Goal: Communication & Community: Connect with others

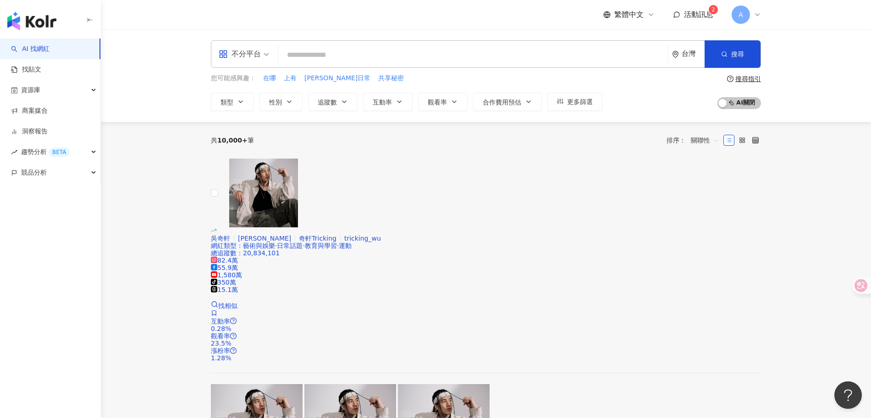
click at [702, 18] on span "活動訊息" at bounding box center [698, 14] width 29 height 9
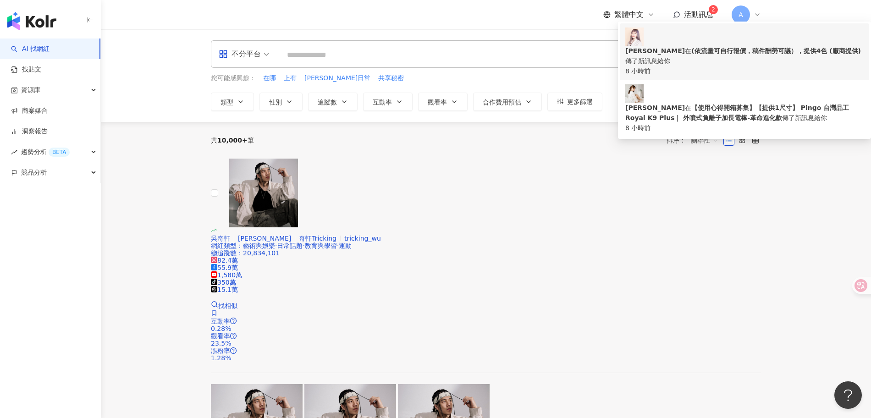
click at [693, 48] on b "(依流量可自行報價，稿件酬勞可議），提供4色 (廠商提供)" at bounding box center [776, 50] width 170 height 7
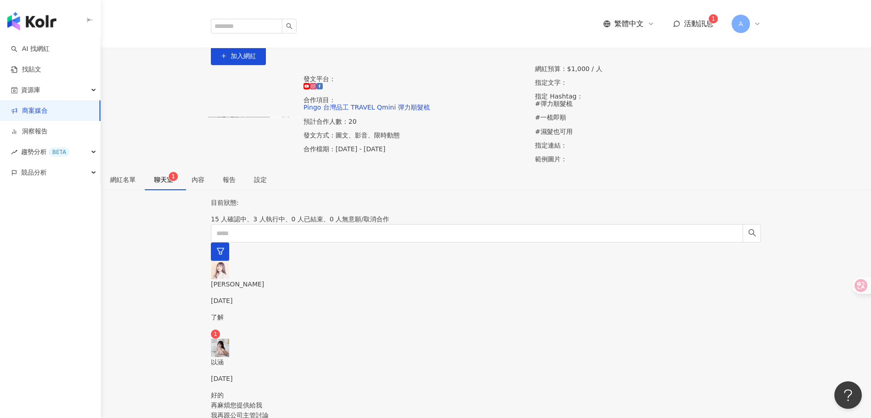
click at [173, 183] on span "聊天室 1" at bounding box center [163, 180] width 19 height 6
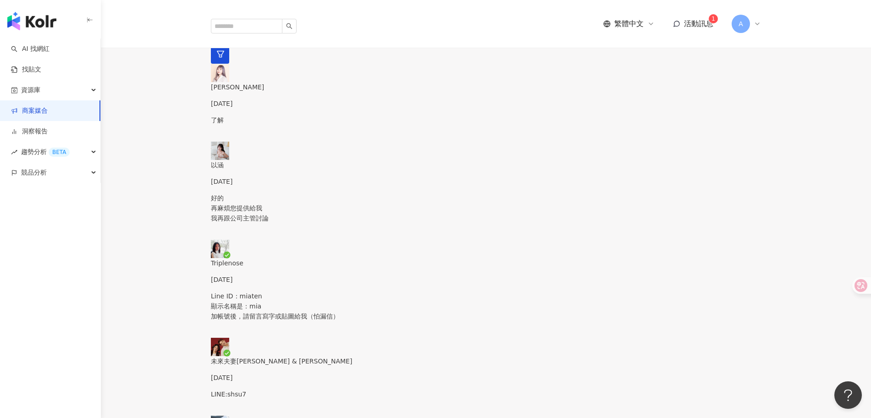
scroll to position [198, 0]
drag, startPoint x: 741, startPoint y: 282, endPoint x: 629, endPoint y: 201, distance: 138.1
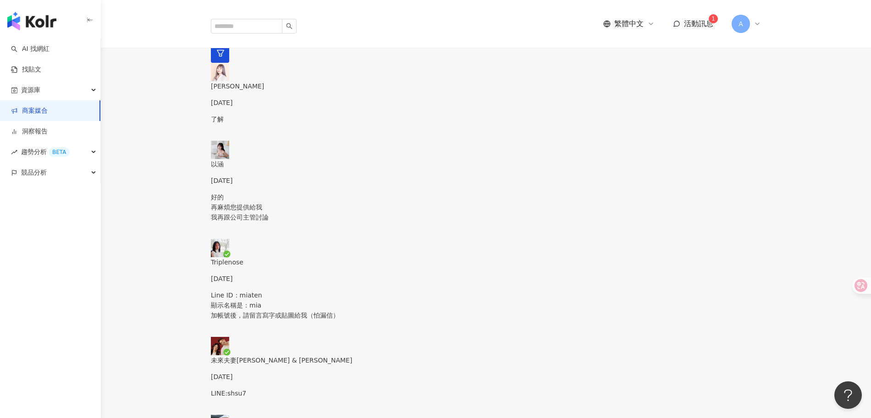
type textarea "*"
click at [266, 290] on div "Line ID：miaten 顯示名稱是：mia 加帳號後，請留言寫字或貼圖給我（怕漏信）" at bounding box center [486, 313] width 550 height 47
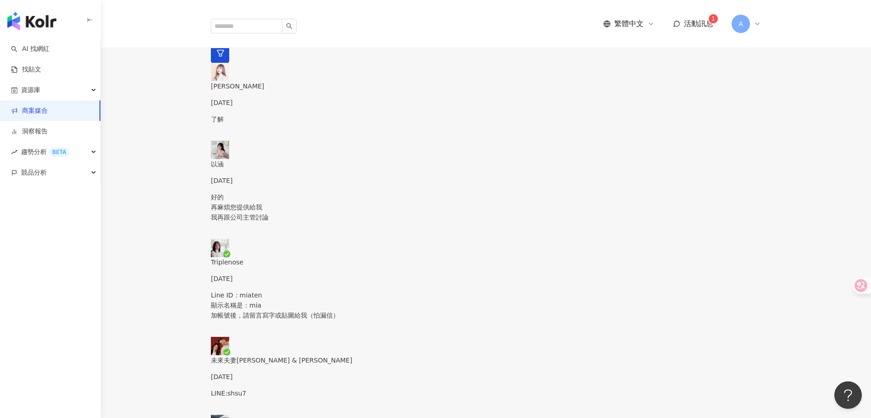
scroll to position [359, 0]
click at [263, 91] on p "[PERSON_NAME]" at bounding box center [486, 86] width 550 height 10
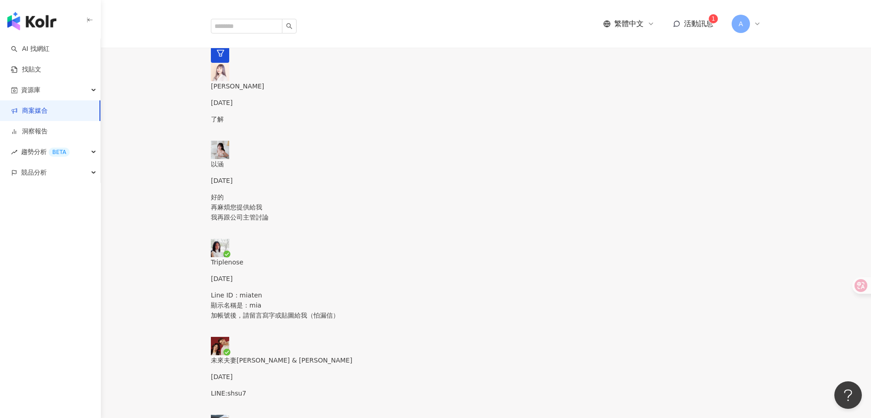
type textarea "*"
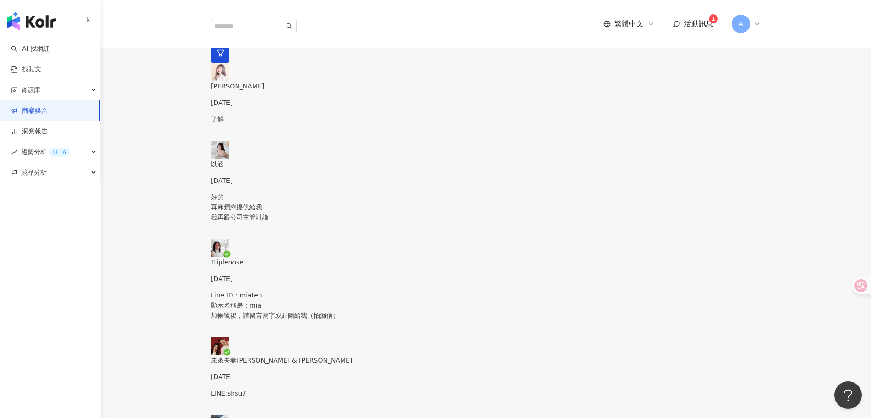
type textarea "**********"
type textarea "*"
click at [684, 19] on span "活動訊息" at bounding box center [698, 23] width 29 height 9
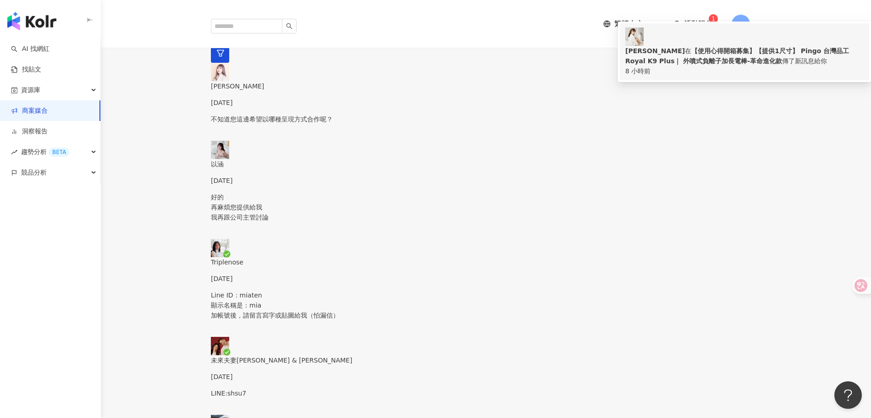
click at [690, 52] on b "【使用心得開箱募集】【提供1尺寸】 Pingo 台灣品工 Royal K9 Plus｜ 外噴式負離子加長電棒-革命進化款" at bounding box center [737, 55] width 224 height 17
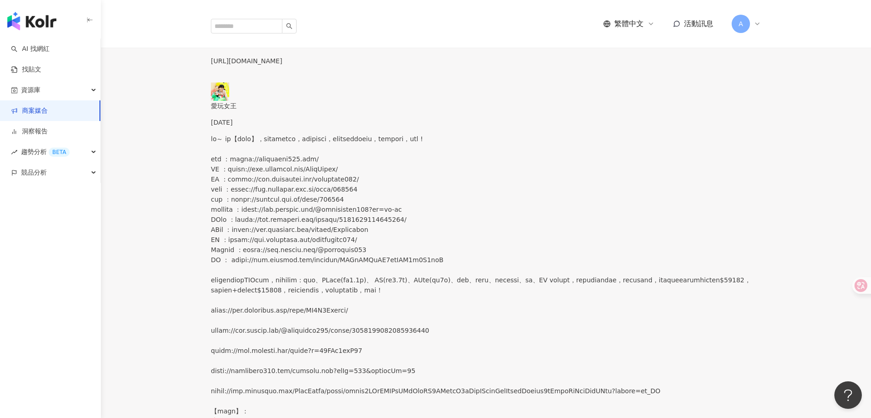
scroll to position [1139, 0]
type textarea "**********"
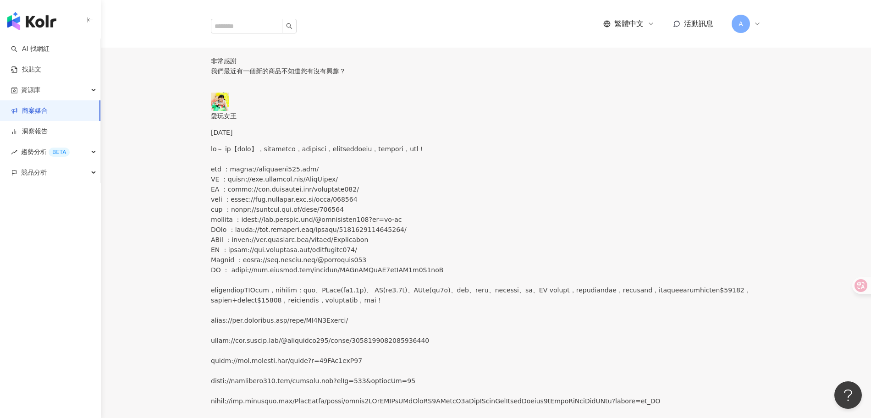
paste textarea "**********"
type textarea "**********"
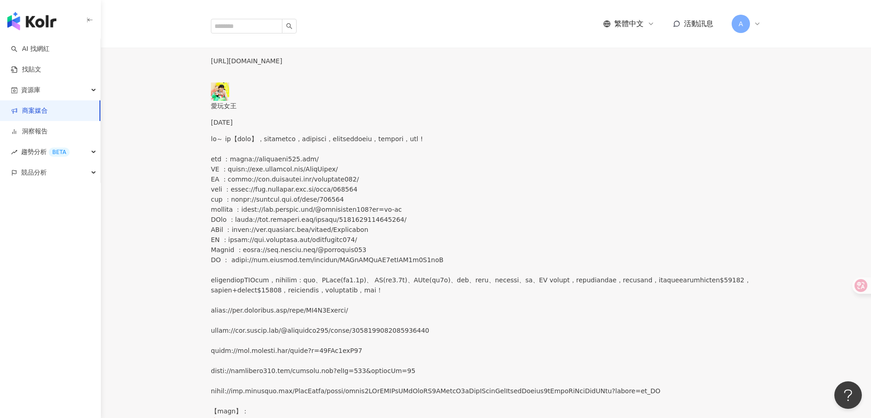
scroll to position [1229, 0]
drag, startPoint x: 574, startPoint y: 244, endPoint x: 690, endPoint y: 252, distance: 115.8
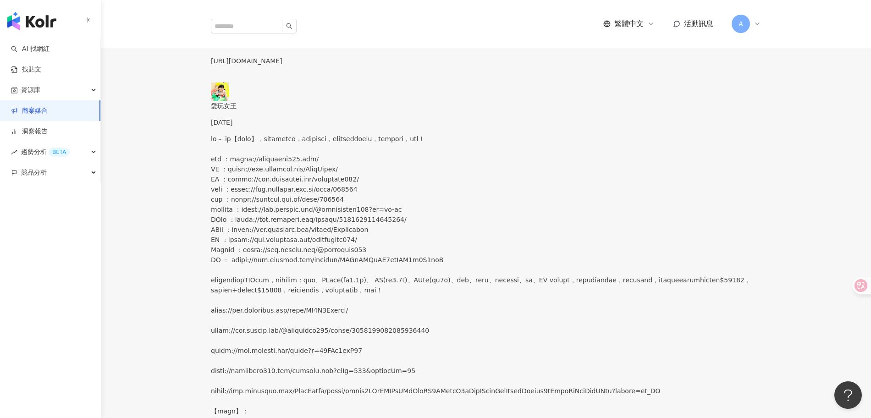
drag, startPoint x: 475, startPoint y: 124, endPoint x: 387, endPoint y: 111, distance: 88.5
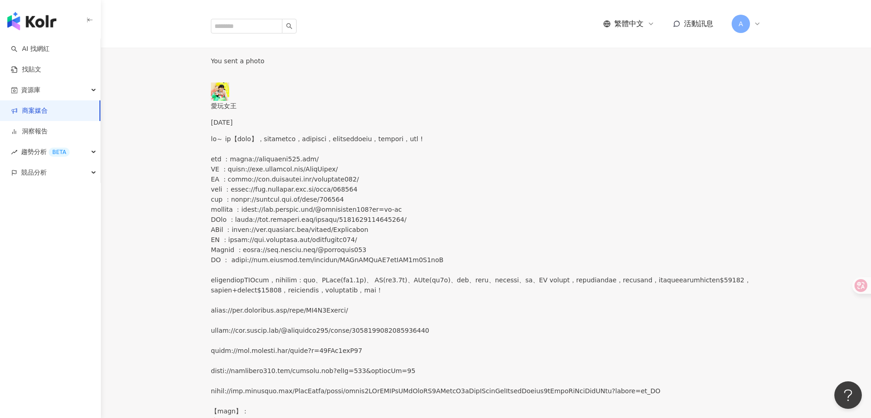
copy p "[URL][DOMAIN_NAME]"
click at [41, 24] on img "button" at bounding box center [31, 21] width 49 height 18
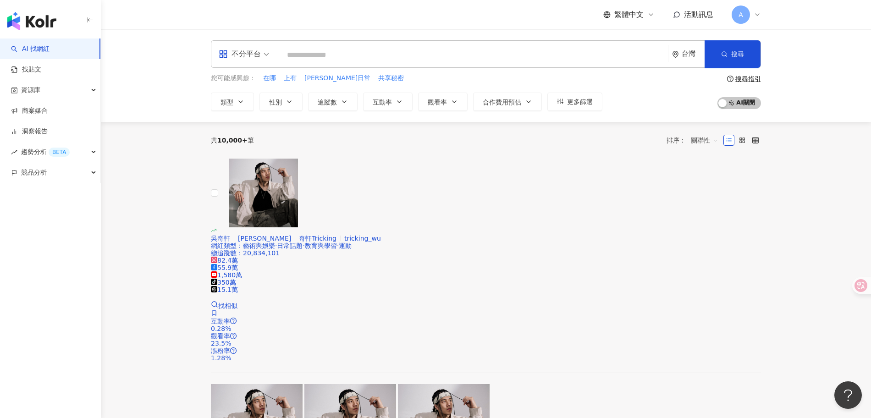
click at [683, 17] on div "活動訊息" at bounding box center [693, 15] width 40 height 10
click at [41, 67] on link "找貼文" at bounding box center [26, 69] width 30 height 9
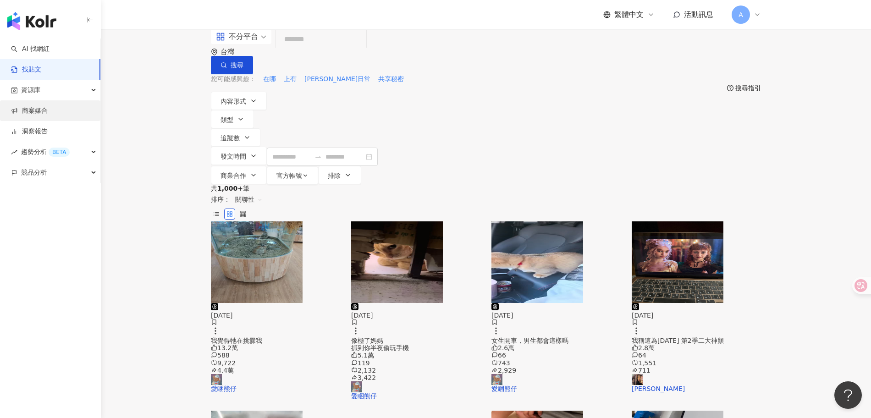
click at [42, 113] on link "商案媒合" at bounding box center [29, 110] width 37 height 9
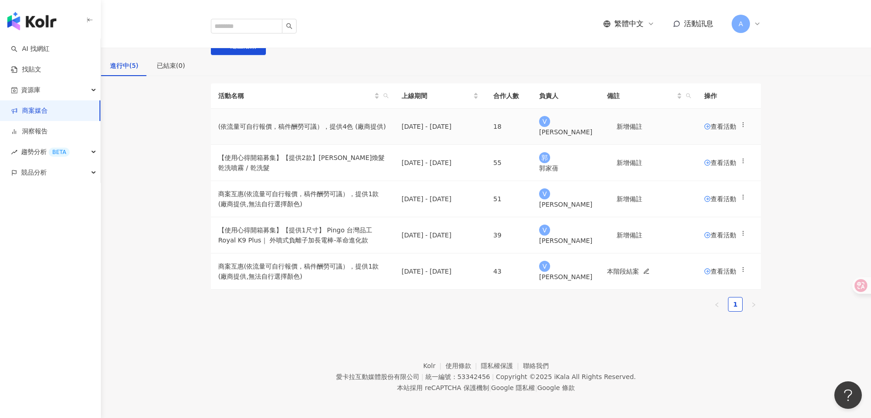
click at [704, 130] on span "查看活動" at bounding box center [720, 126] width 32 height 6
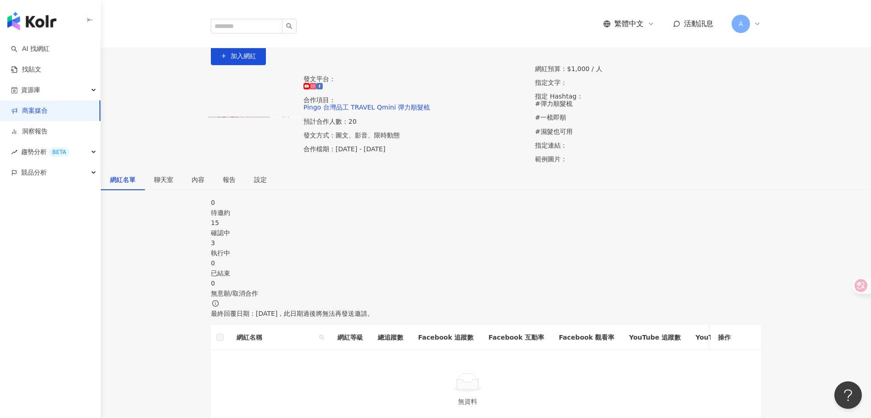
click at [346, 228] on div "15" at bounding box center [486, 223] width 550 height 10
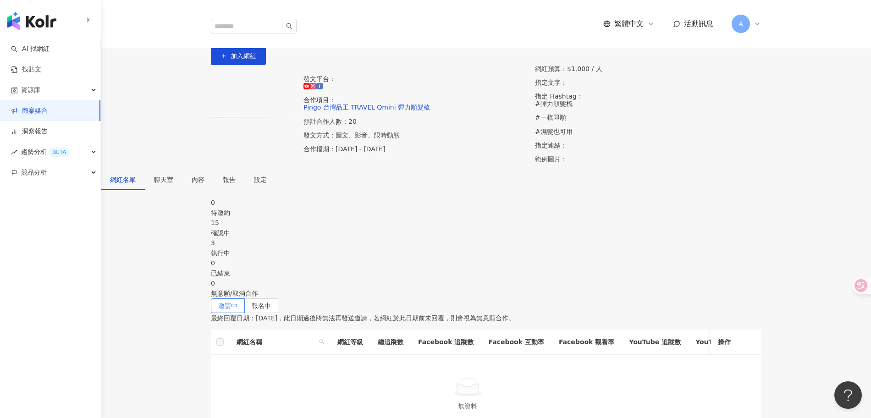
scroll to position [111, 0]
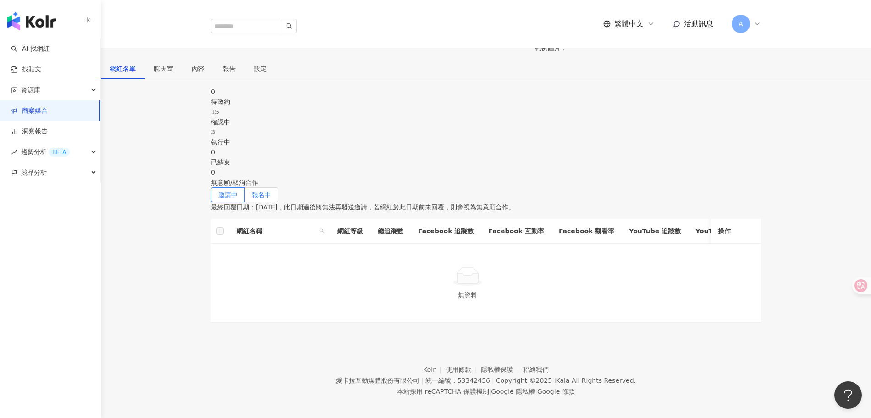
click at [271, 191] on span "報名中" at bounding box center [261, 194] width 19 height 7
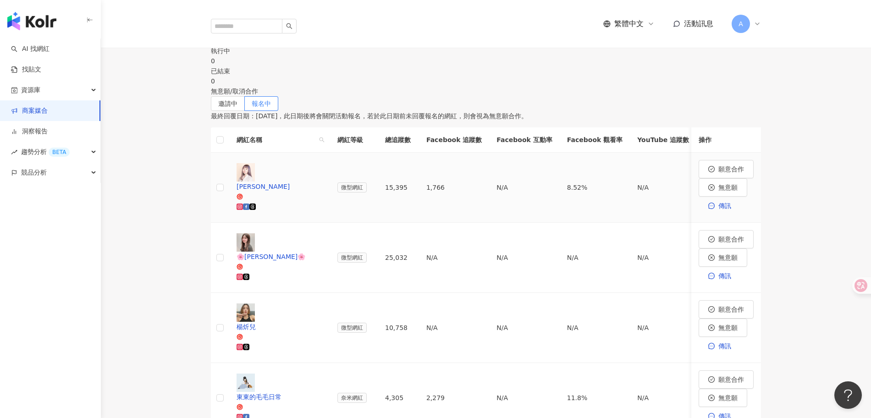
scroll to position [203, 0]
click at [294, 251] on div "🌸[PERSON_NAME]🌸" at bounding box center [280, 256] width 86 height 10
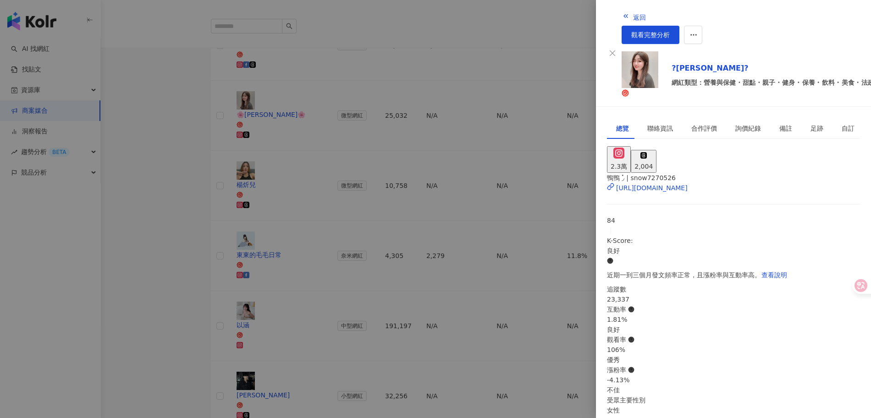
scroll to position [343, 0]
click at [663, 183] on div "[URL][DOMAIN_NAME]" at bounding box center [652, 188] width 72 height 10
drag, startPoint x: 545, startPoint y: 179, endPoint x: 540, endPoint y: 177, distance: 5.7
click at [544, 179] on div at bounding box center [435, 209] width 871 height 418
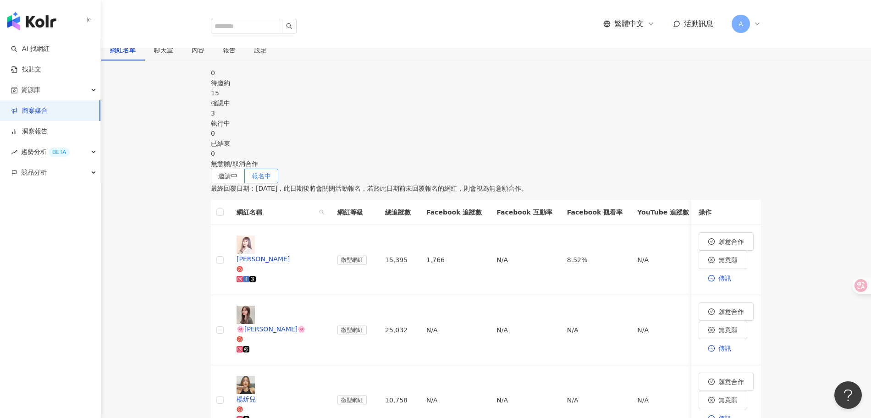
scroll to position [131, 0]
click at [173, 52] on span "聊天室" at bounding box center [163, 48] width 19 height 6
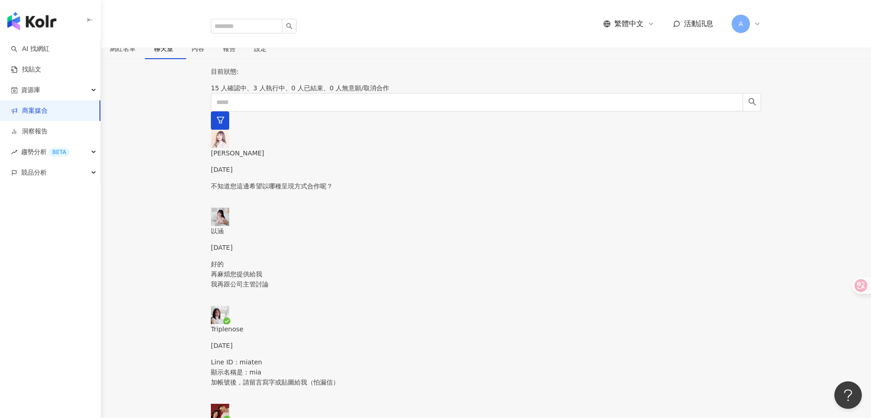
scroll to position [158, 0]
click at [290, 357] on p "Line ID：miaten 顯示名稱是：mia 加帳號後，請留言寫字或貼圖給我（怕漏信）" at bounding box center [486, 372] width 550 height 30
click at [287, 226] on div "以涵 [DATE]" at bounding box center [486, 239] width 550 height 27
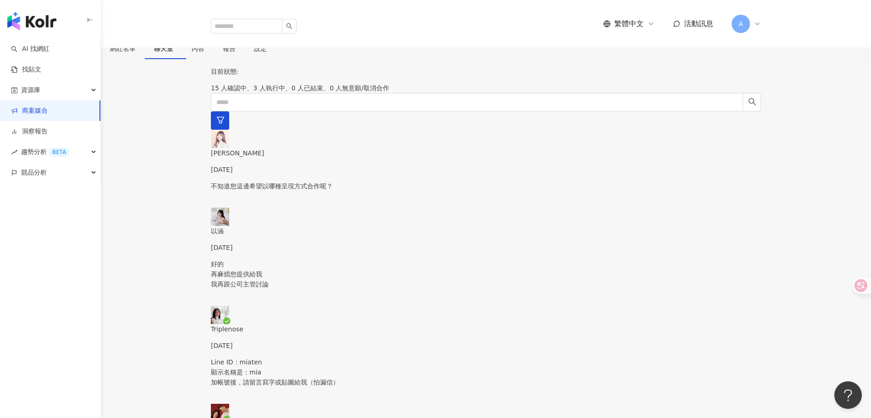
drag, startPoint x: 636, startPoint y: 185, endPoint x: 751, endPoint y: 267, distance: 141.0
copy p "嗨嗨～您好 我有看到您有合作意願 不知道您有沒有查看到合作內容 以及收費方式呢？ 主要以商品互惠＋＄1000的報酬為主 商品會提供4色 有任何其他合作想法都可…"
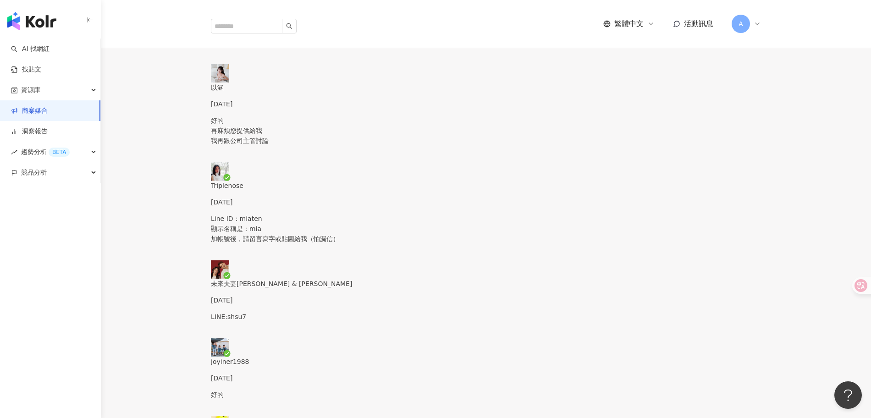
scroll to position [273, 0]
paste textarea "**********"
type textarea "**********"
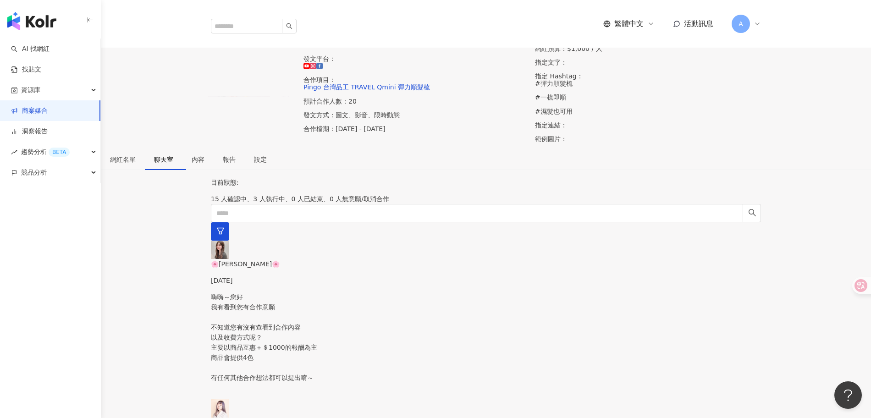
scroll to position [14, 0]
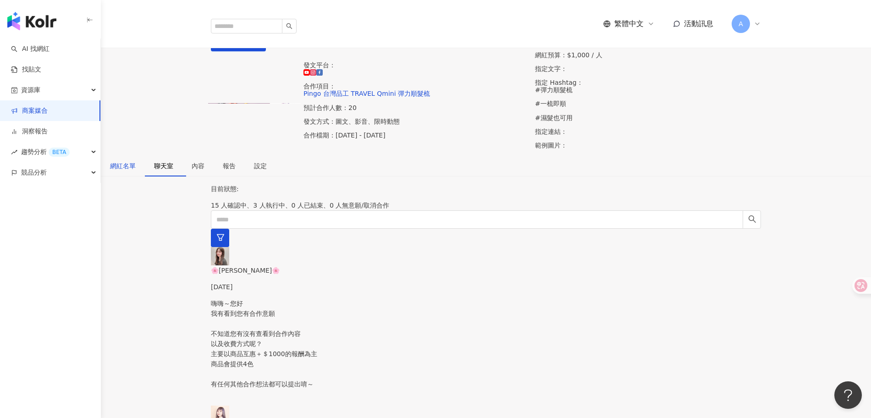
click at [136, 171] on div "網紅名單" at bounding box center [123, 166] width 26 height 10
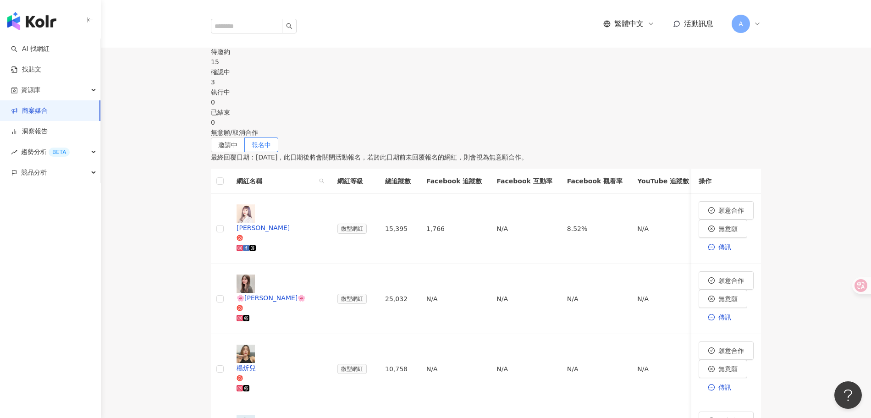
scroll to position [205, 0]
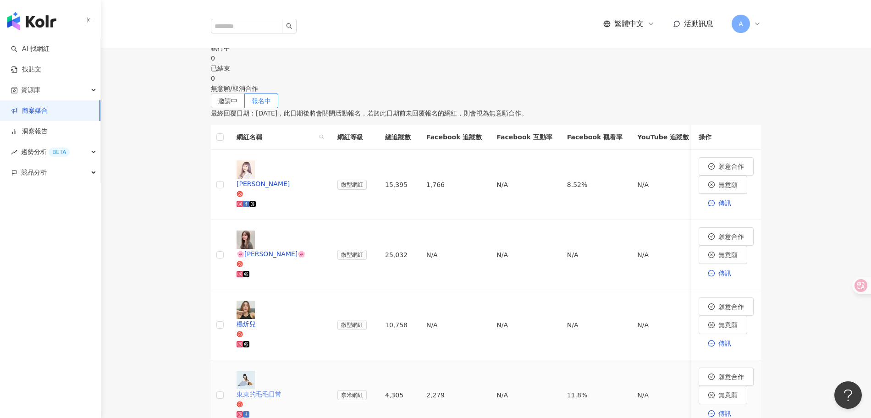
click at [310, 389] on div "東東的毛毛日常" at bounding box center [280, 394] width 86 height 10
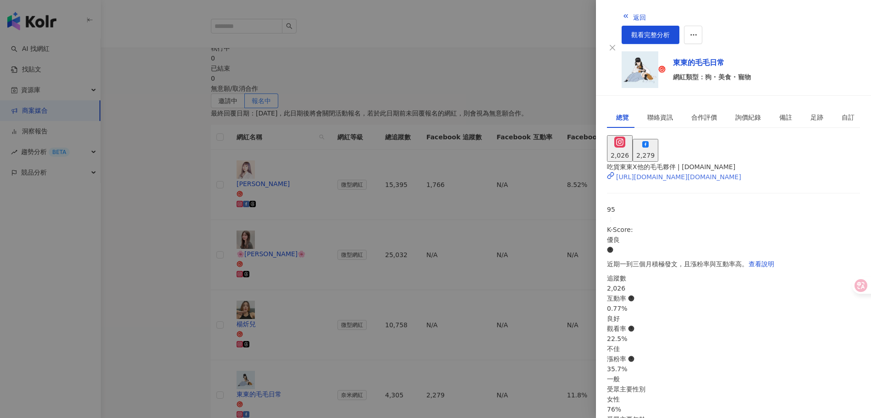
click at [677, 172] on div "[URL][DOMAIN_NAME][DOMAIN_NAME]" at bounding box center [678, 177] width 125 height 10
click at [565, 261] on div at bounding box center [435, 209] width 871 height 418
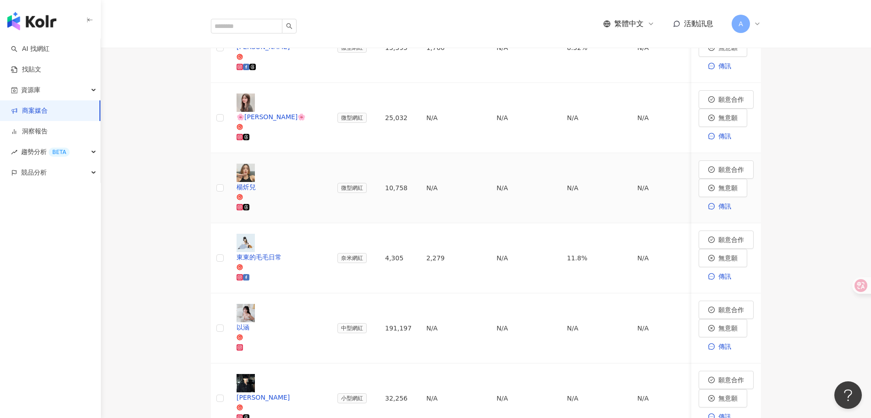
scroll to position [0, 0]
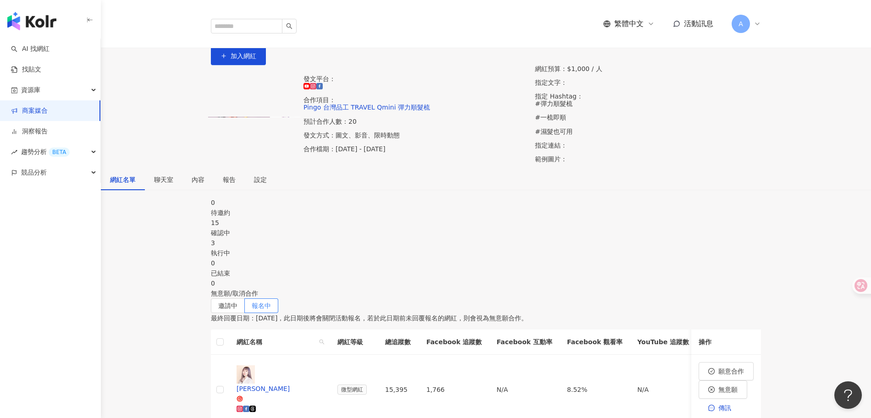
scroll to position [14, 0]
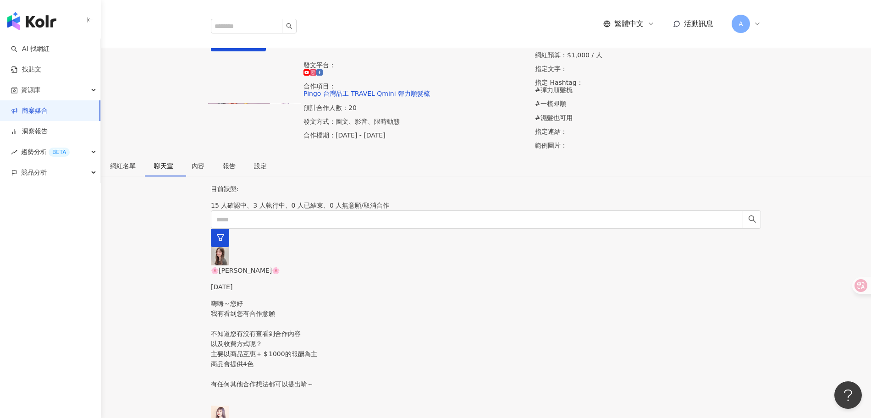
click at [48, 112] on link "商案媒合" at bounding box center [29, 110] width 37 height 9
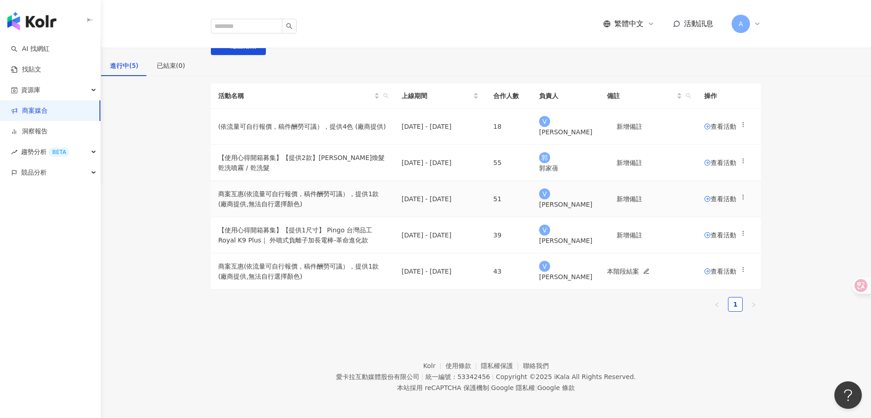
click at [709, 202] on span "查看活動" at bounding box center [720, 199] width 32 height 6
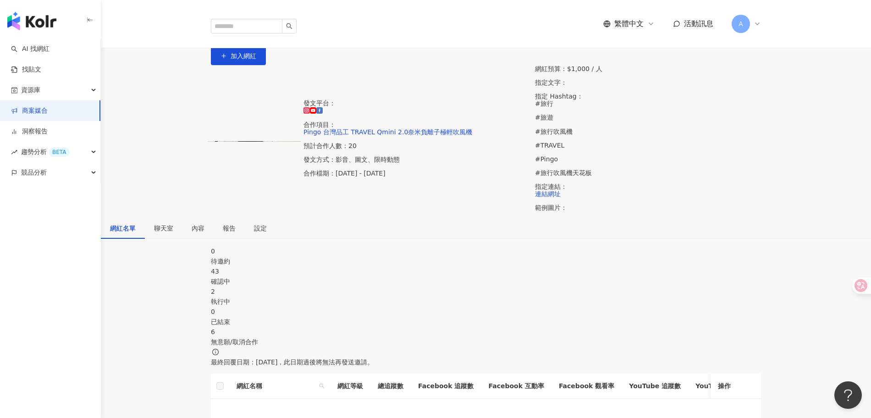
click at [372, 276] on div "確認中" at bounding box center [486, 281] width 550 height 10
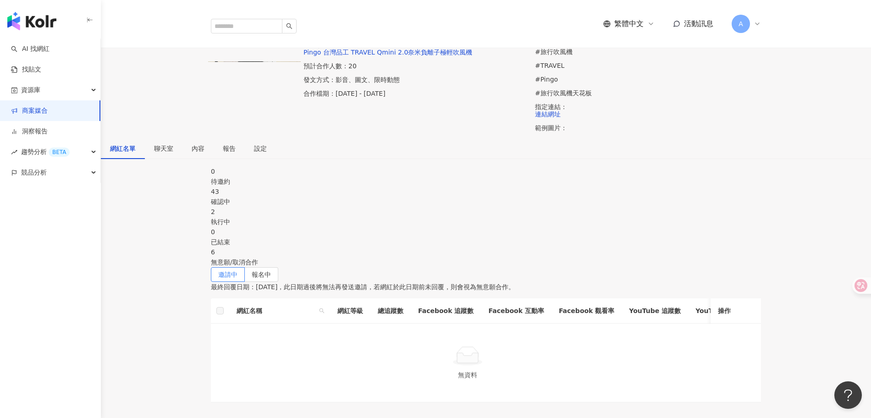
scroll to position [83, 0]
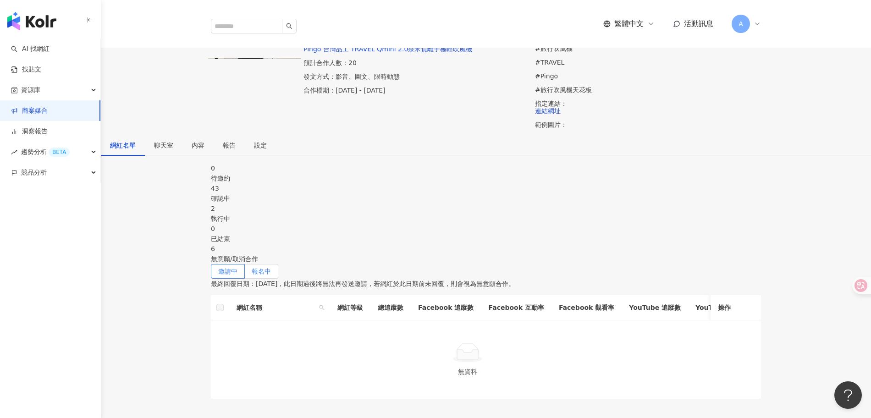
click at [278, 264] on label "報名中" at bounding box center [261, 271] width 33 height 15
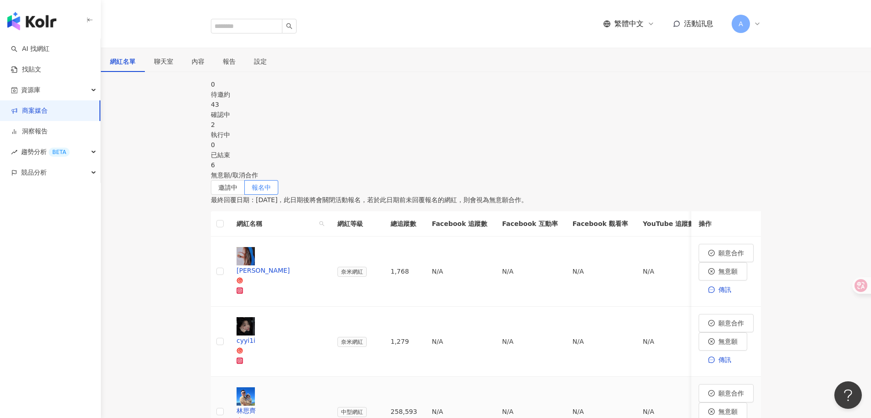
scroll to position [167, 0]
click at [293, 265] on div "[PERSON_NAME]" at bounding box center [280, 270] width 86 height 10
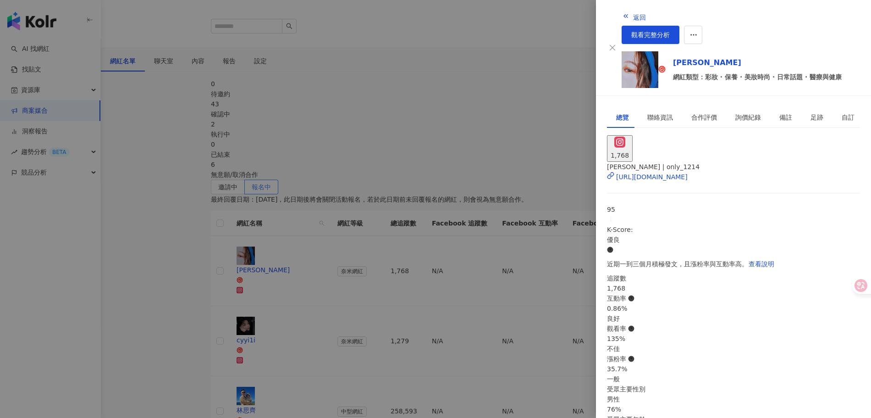
scroll to position [0, 0]
click at [633, 17] on span "返回" at bounding box center [639, 17] width 13 height 7
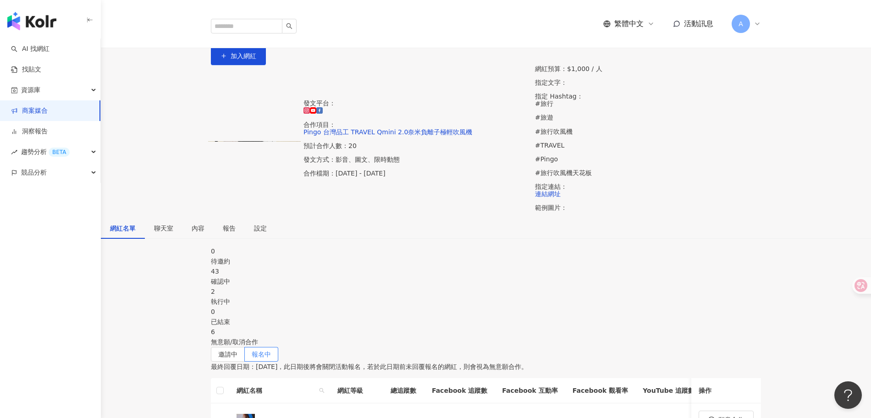
click at [48, 114] on link "商案媒合" at bounding box center [29, 110] width 37 height 9
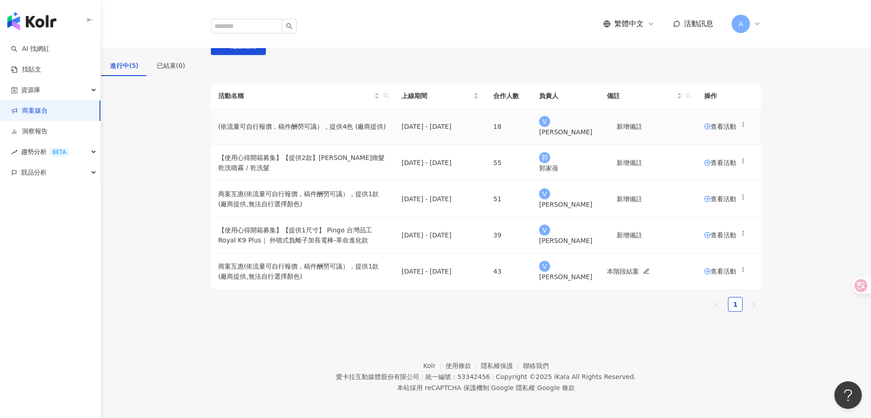
click at [713, 130] on span "查看活動" at bounding box center [720, 126] width 32 height 6
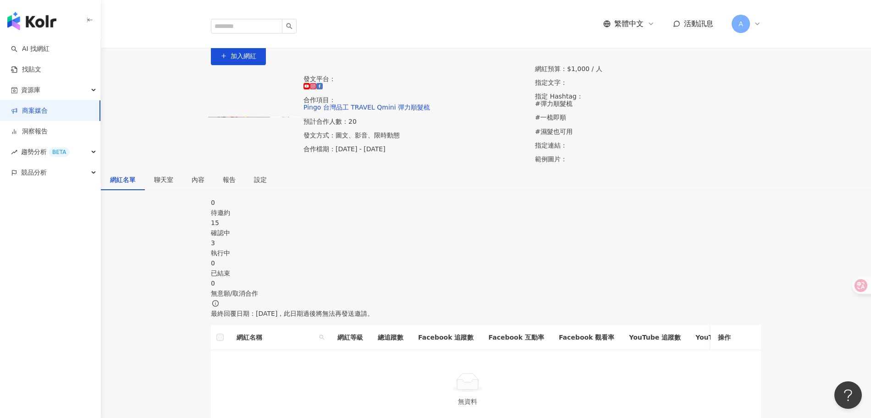
click at [389, 228] on div "15" at bounding box center [486, 223] width 550 height 10
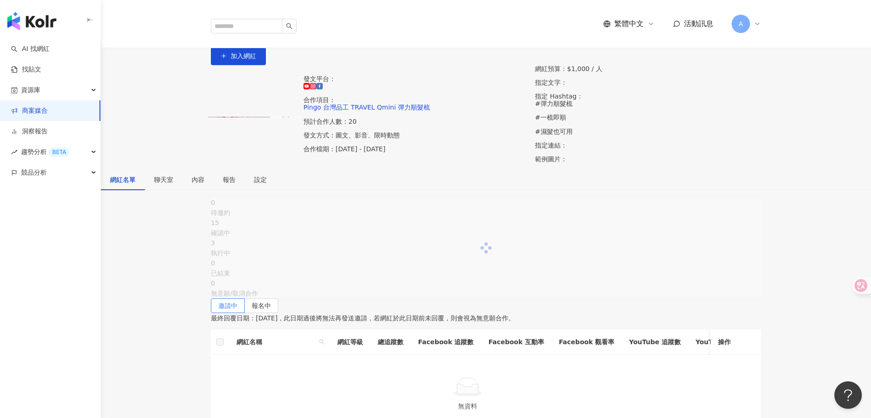
click at [505, 247] on div at bounding box center [486, 248] width 550 height 101
click at [456, 255] on div "執行中" at bounding box center [486, 253] width 550 height 10
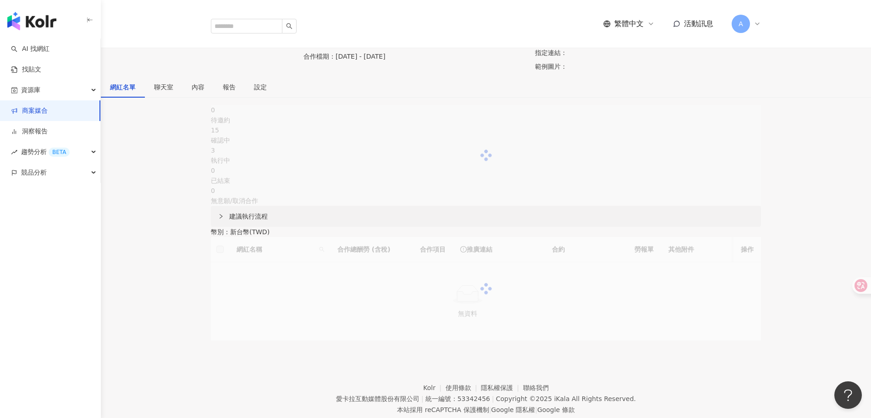
scroll to position [106, 0]
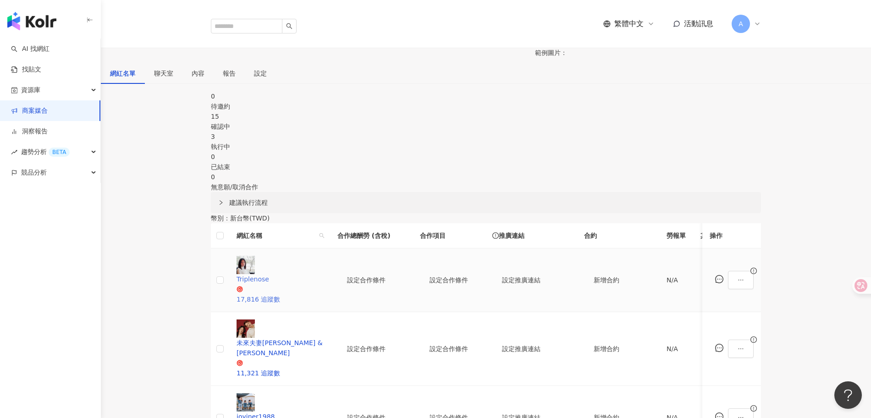
click at [294, 279] on div "Triplenose" at bounding box center [280, 279] width 86 height 10
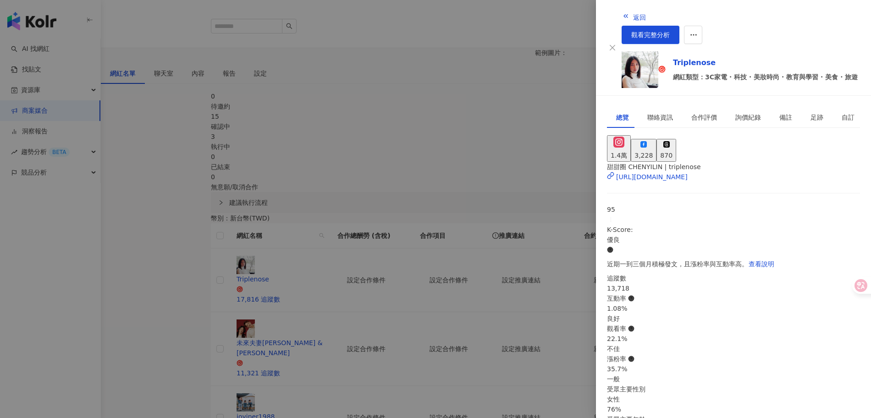
click at [463, 78] on div at bounding box center [435, 209] width 871 height 418
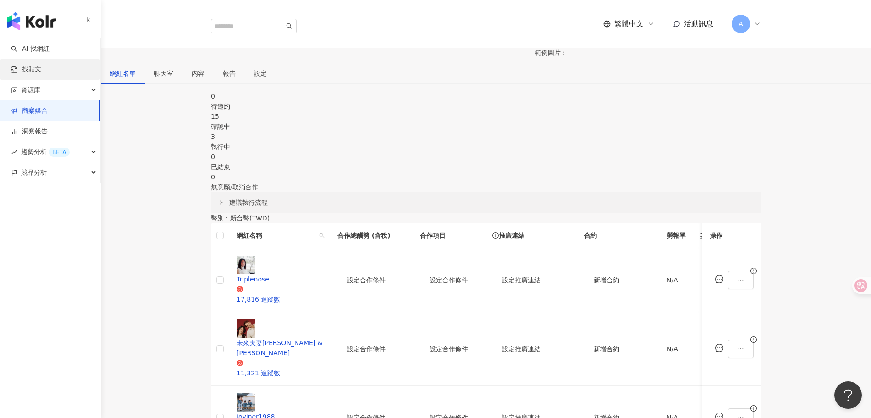
click at [41, 71] on link "找貼文" at bounding box center [26, 69] width 30 height 9
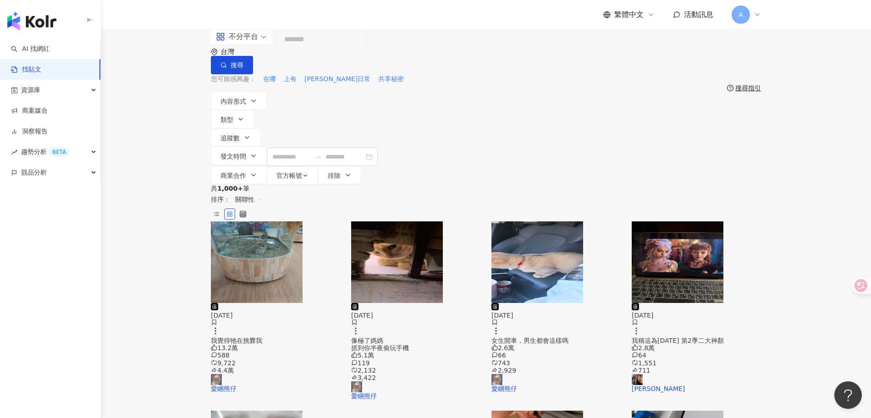
click at [259, 221] on img "button" at bounding box center [257, 262] width 92 height 82
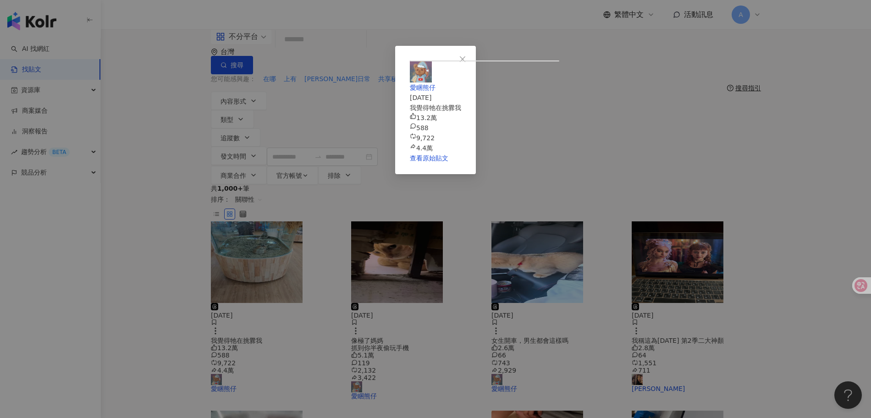
click at [701, 164] on div "愛睏熊仔 [DATE] 我覺得牠在挑釁我 13.2萬 588 9,722 4.4萬 查看原始貼文" at bounding box center [435, 209] width 871 height 418
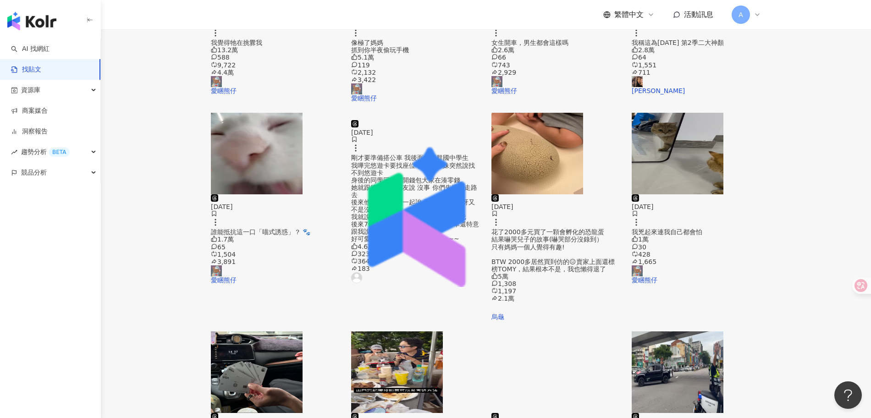
scroll to position [299, 0]
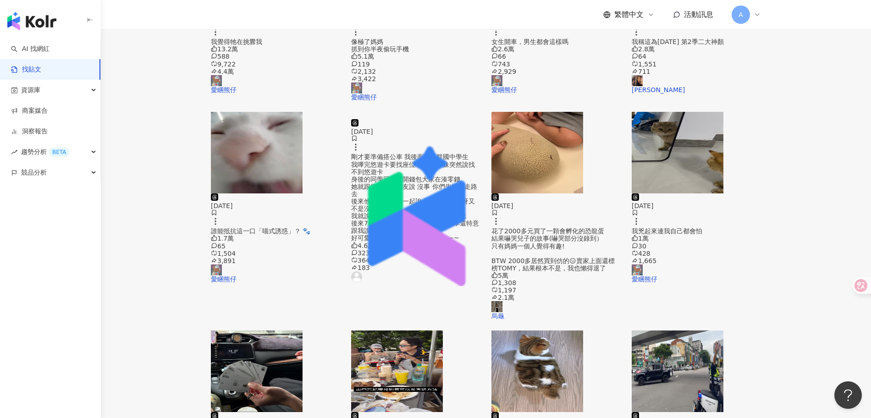
click at [279, 331] on img "button" at bounding box center [257, 372] width 92 height 82
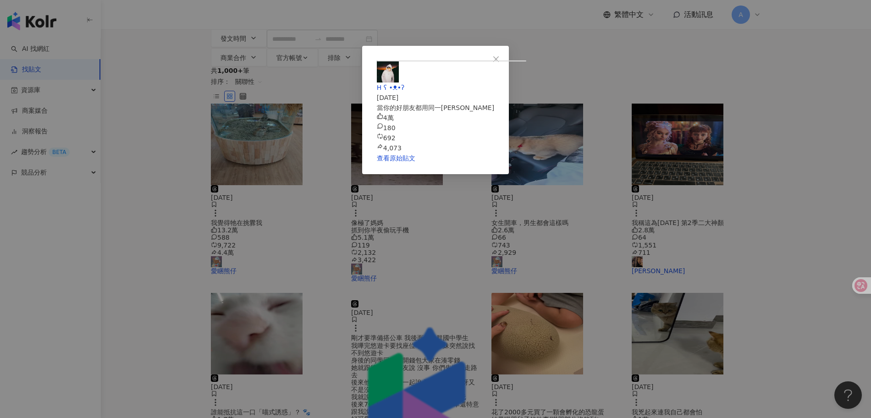
scroll to position [116, 0]
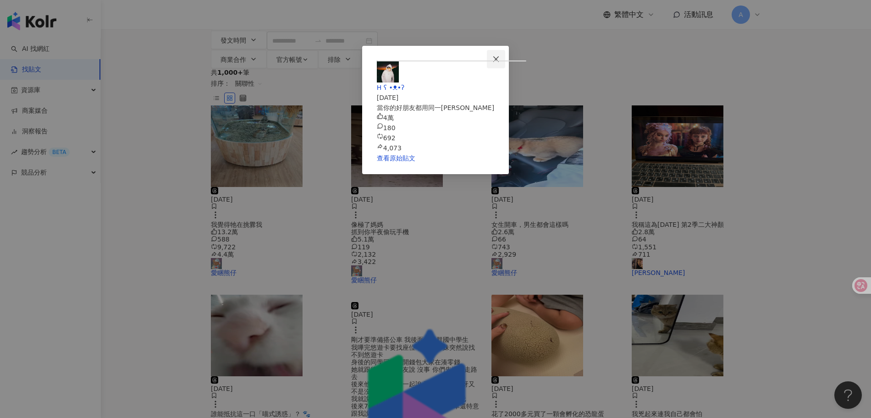
click at [505, 59] on span "Close" at bounding box center [496, 58] width 18 height 7
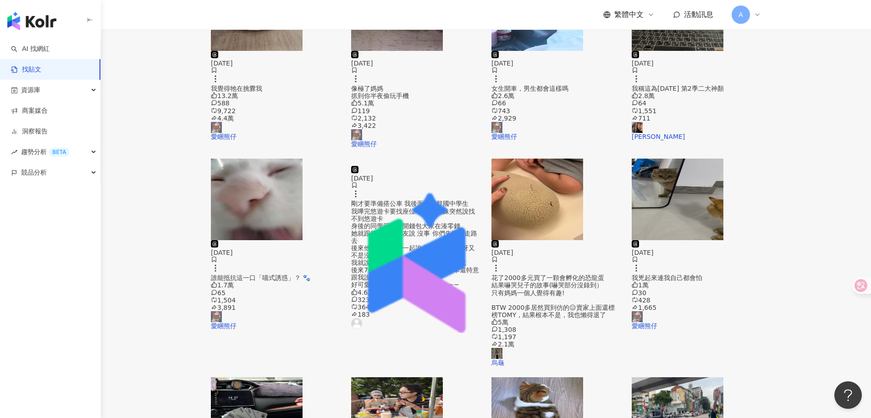
scroll to position [206, 0]
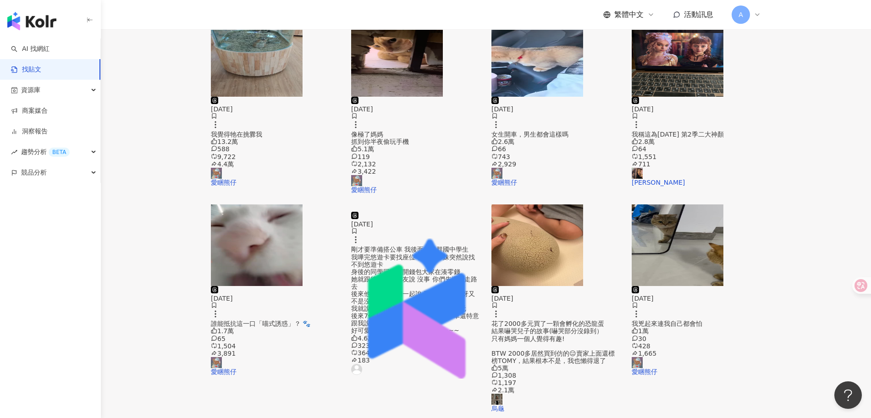
click at [724, 205] on img "button" at bounding box center [678, 246] width 92 height 82
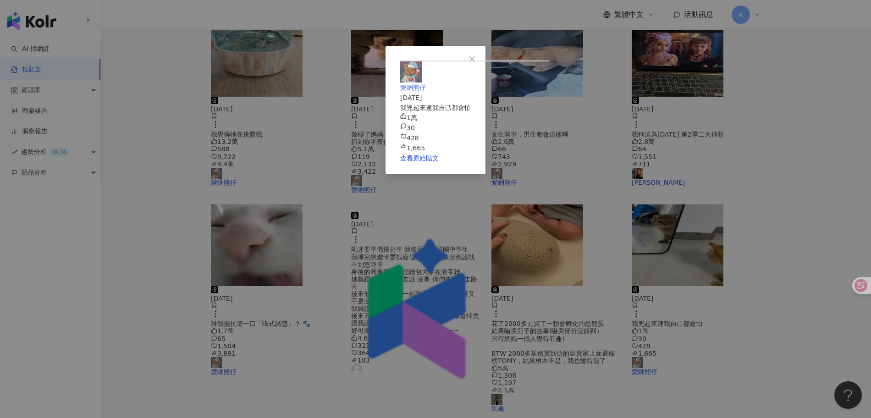
click at [426, 84] on span "愛睏熊仔" at bounding box center [413, 87] width 26 height 7
click at [476, 59] on icon "close" at bounding box center [472, 58] width 7 height 7
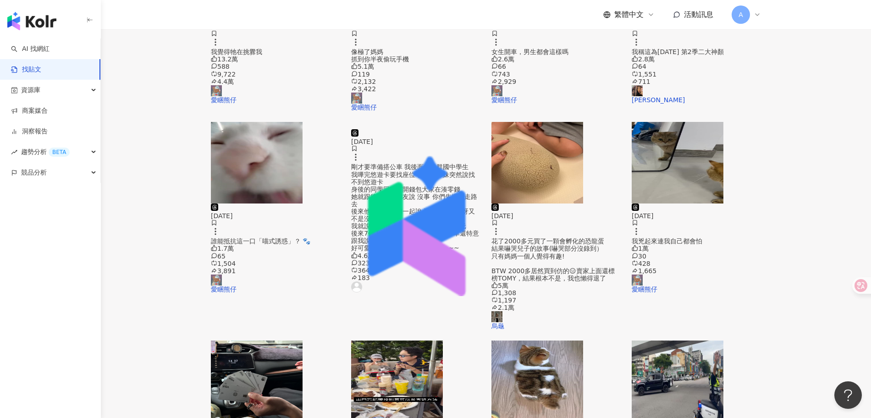
scroll to position [365, 0]
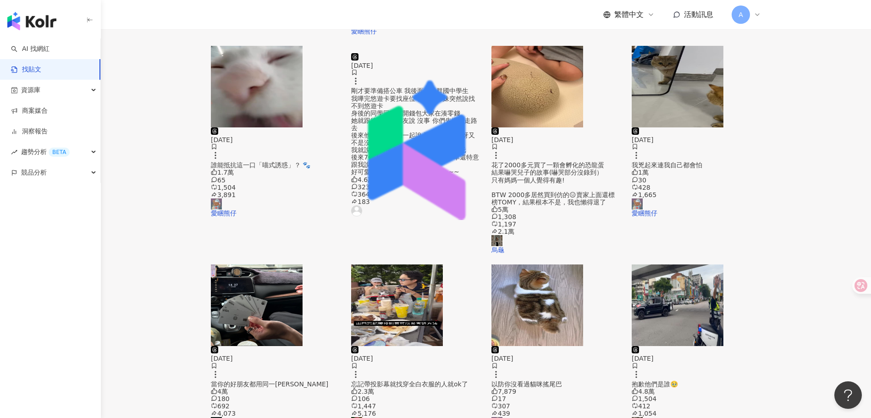
click at [724, 265] on img "button" at bounding box center [678, 306] width 92 height 82
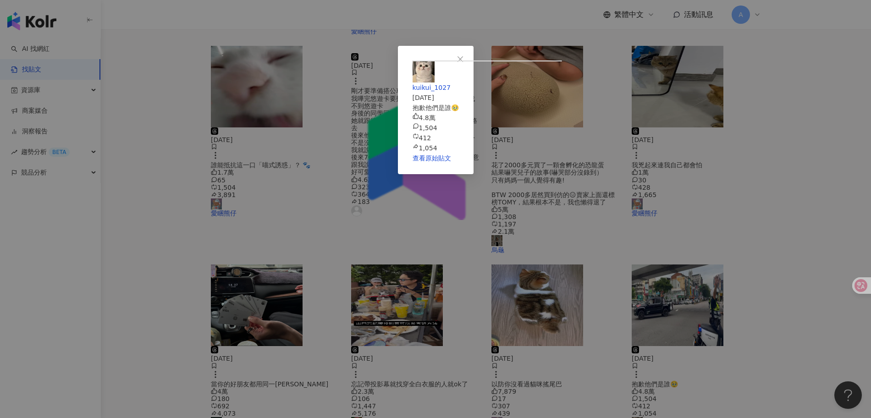
scroll to position [410, 0]
